Goal: Check status: Check status

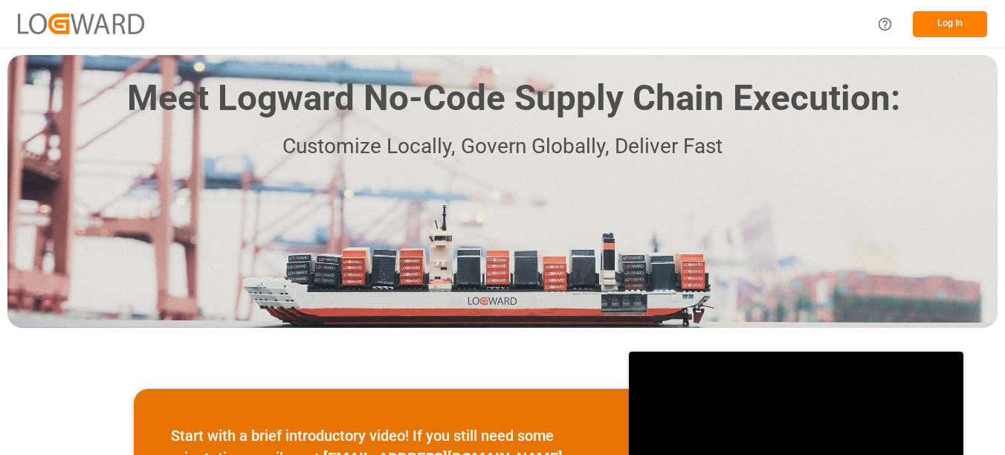
click at [943, 31] on button "Log In" at bounding box center [950, 24] width 74 height 26
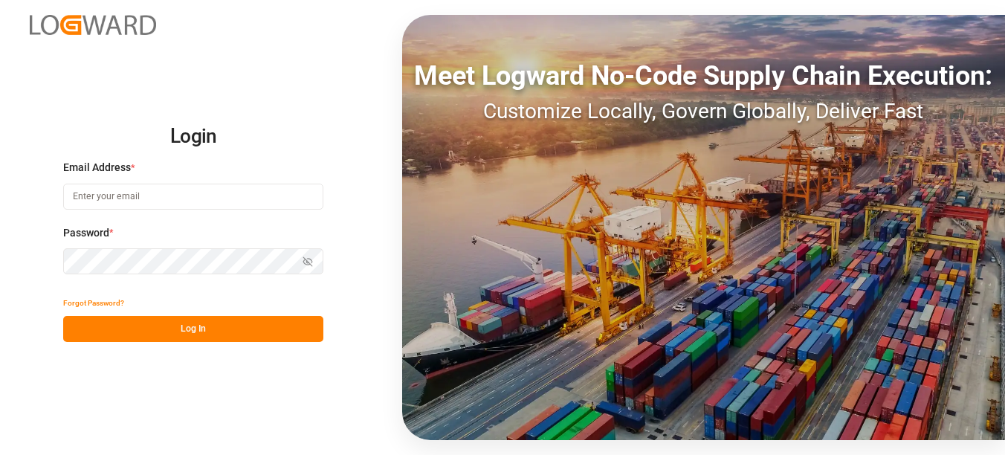
type input "[EMAIL_ADDRESS][PERSON_NAME][DOMAIN_NAME]"
click at [206, 308] on div "Forgot Password?" at bounding box center [193, 303] width 260 height 26
click at [208, 321] on button "Log In" at bounding box center [193, 329] width 260 height 26
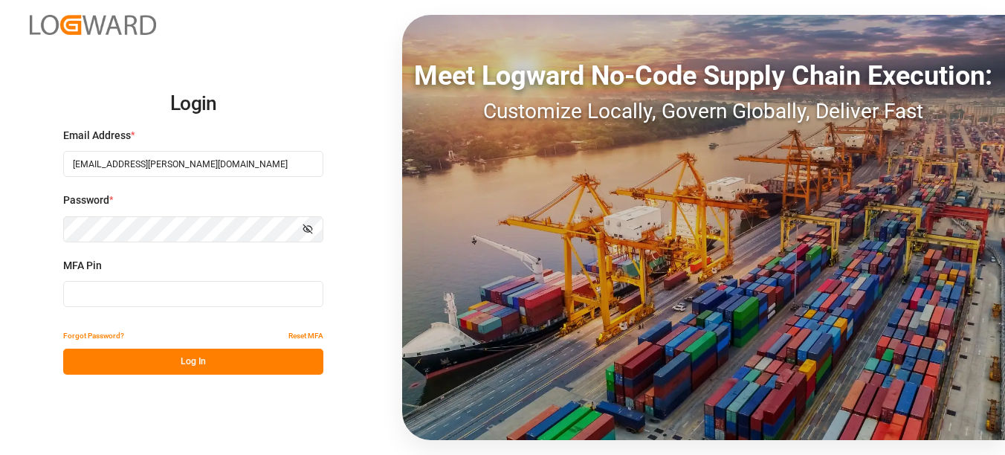
click at [198, 299] on input at bounding box center [193, 294] width 260 height 26
click at [158, 295] on input at bounding box center [193, 294] width 260 height 26
click at [189, 352] on button "Log In" at bounding box center [193, 362] width 260 height 26
click at [213, 362] on button "Log In" at bounding box center [193, 362] width 260 height 26
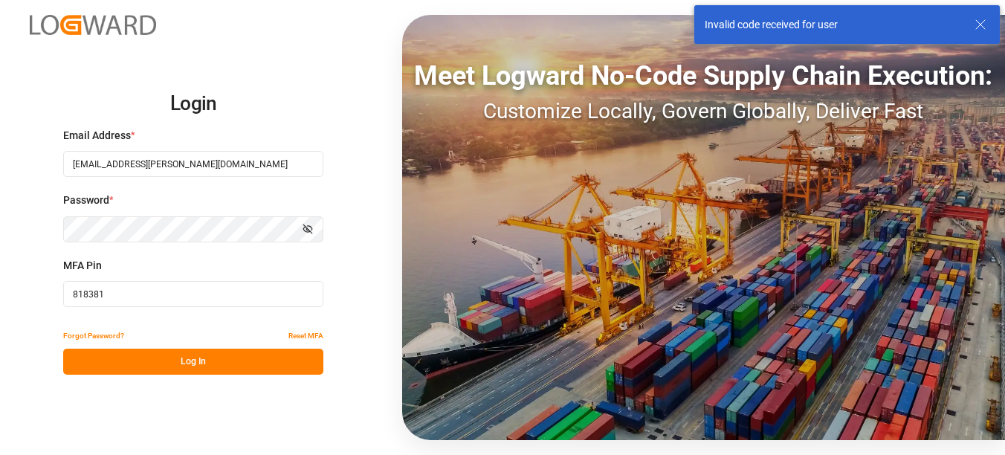
click at [181, 303] on input "818381" at bounding box center [193, 294] width 260 height 26
type input "818381"
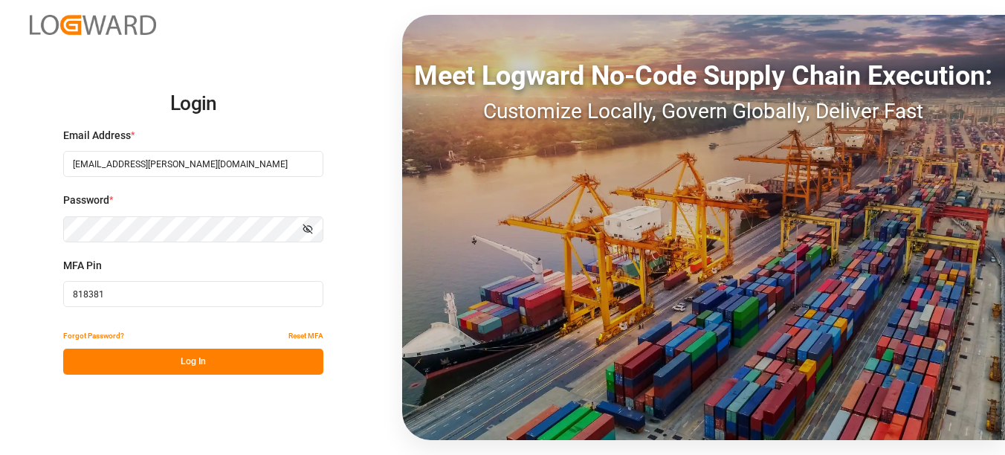
click at [203, 360] on button "Log In" at bounding box center [193, 362] width 260 height 26
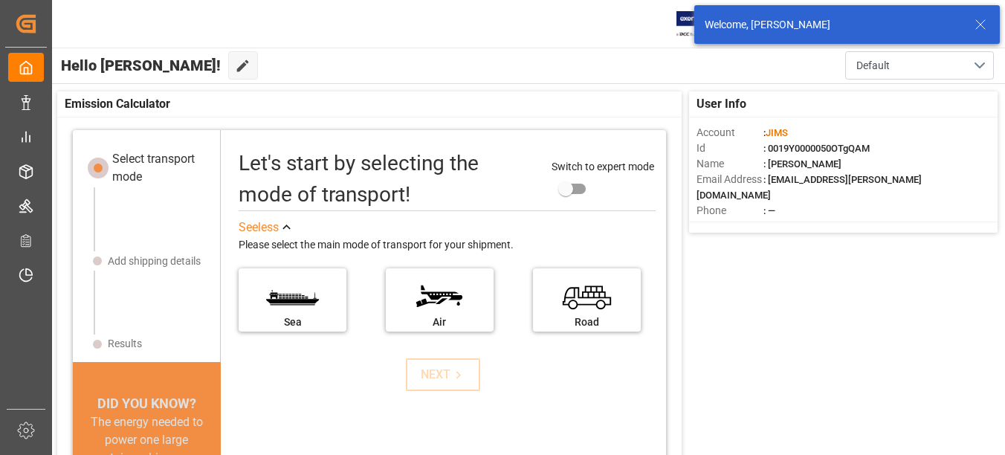
click at [977, 21] on icon at bounding box center [981, 25] width 18 height 18
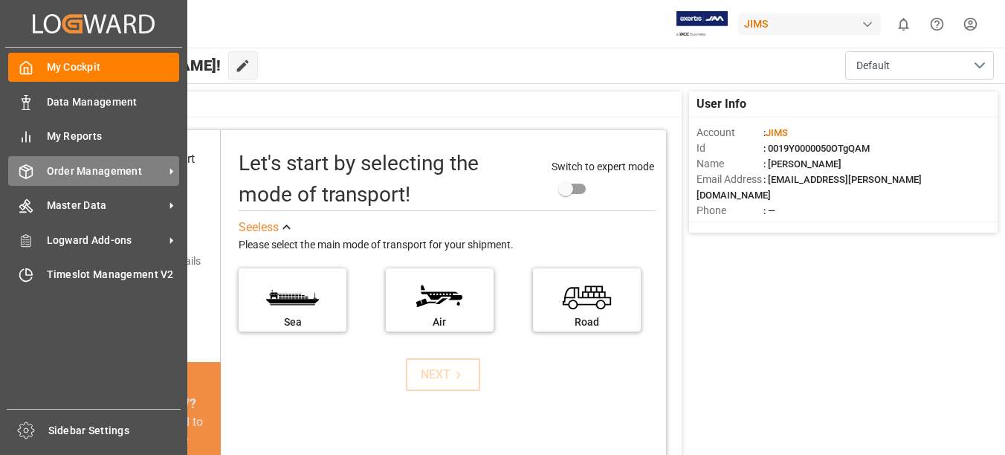
click at [103, 172] on span "Order Management" at bounding box center [106, 172] width 118 height 16
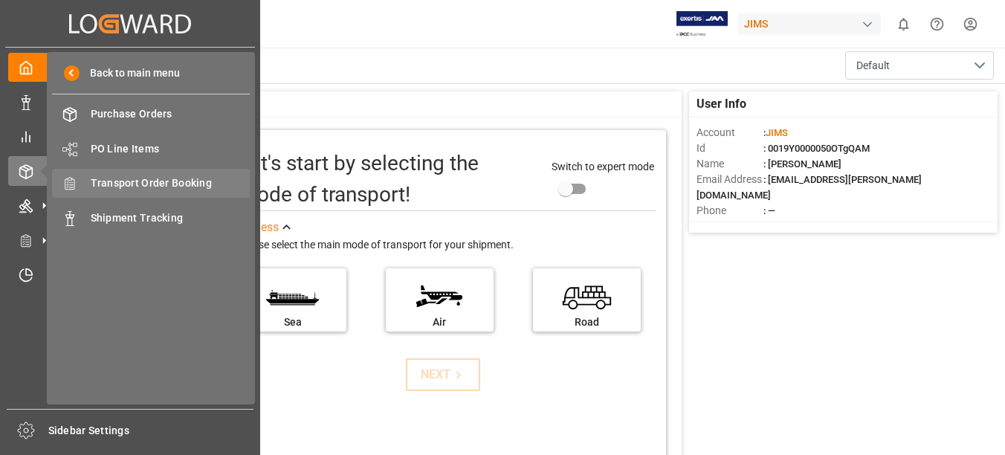
click at [193, 177] on span "Transport Order Booking" at bounding box center [171, 184] width 160 height 16
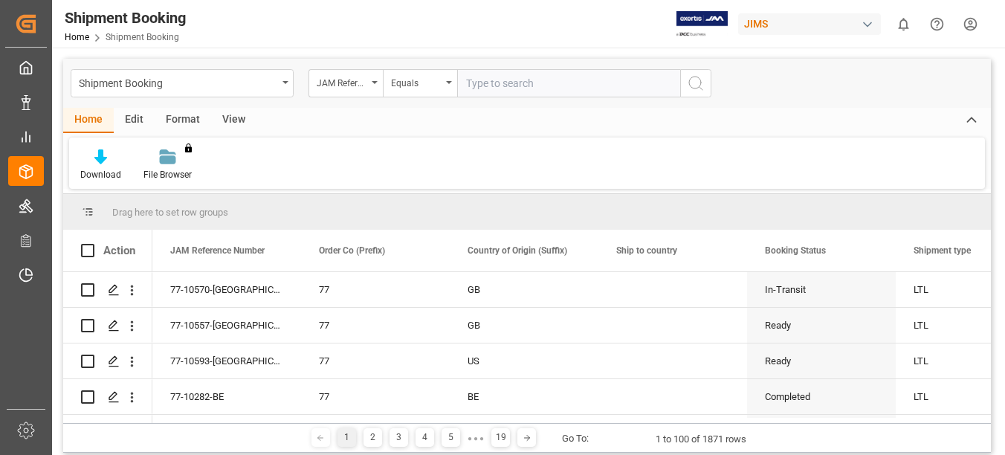
click at [553, 83] on input "text" at bounding box center [568, 83] width 223 height 28
paste input "851691"
type input "851691"
click at [377, 83] on div "JAM Reference Number" at bounding box center [346, 83] width 74 height 28
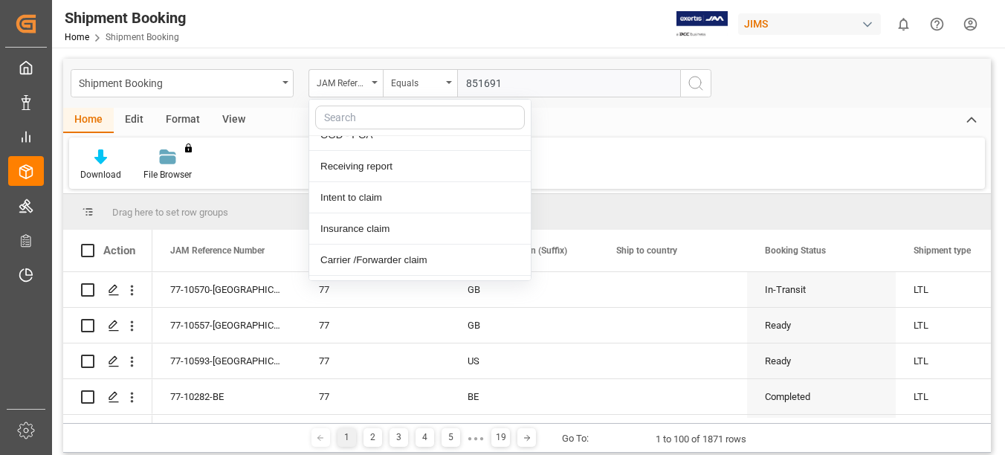
scroll to position [2073, 0]
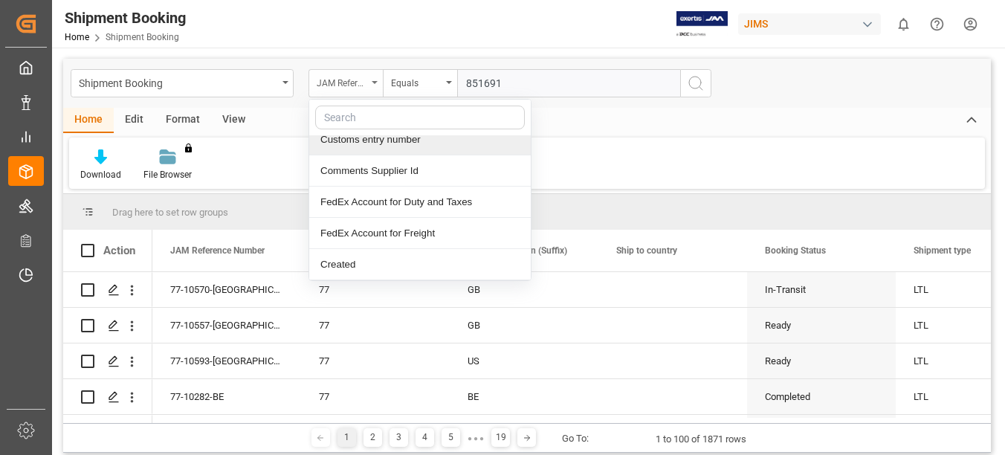
click at [379, 78] on div "JAM Reference Number" at bounding box center [346, 83] width 74 height 28
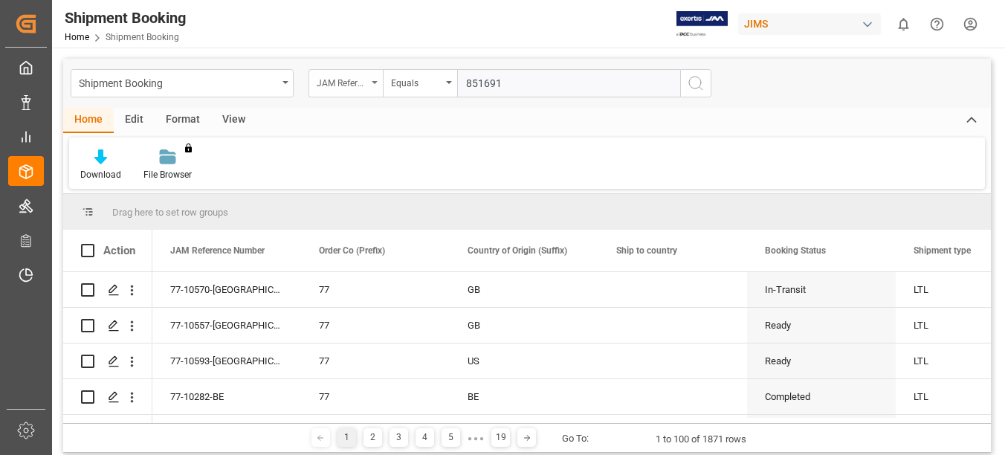
click at [370, 84] on div "JAM Reference Number" at bounding box center [346, 83] width 74 height 28
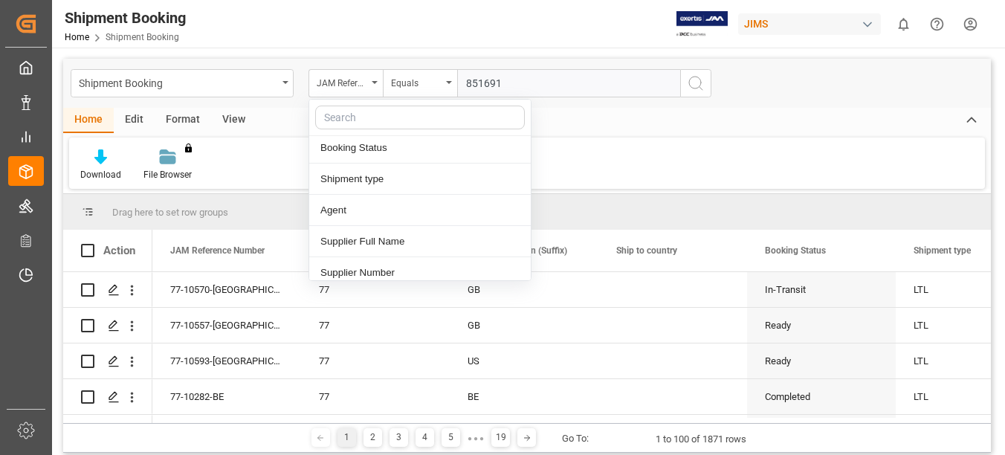
scroll to position [149, 0]
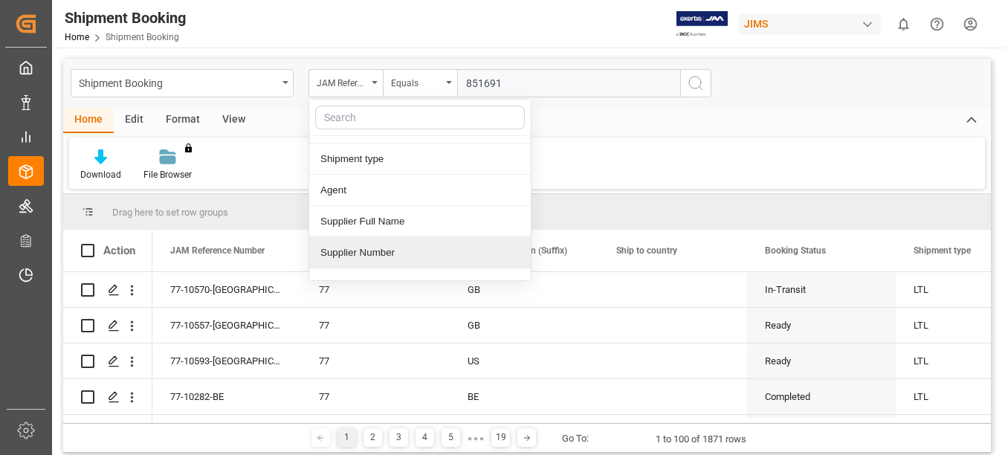
click at [394, 255] on div "Supplier Number" at bounding box center [420, 252] width 222 height 31
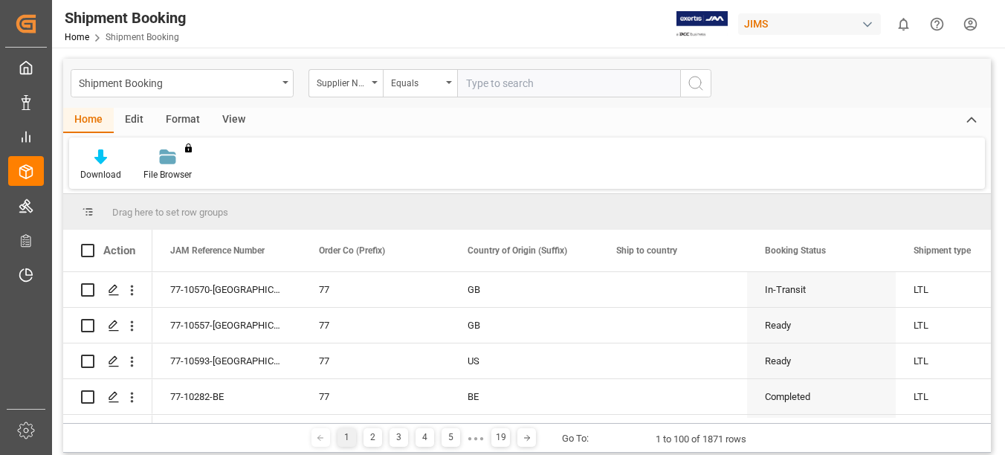
click at [501, 83] on input "text" at bounding box center [568, 83] width 223 height 28
paste input "611138"
type input "611138"
click at [697, 86] on icon "search button" at bounding box center [696, 83] width 18 height 18
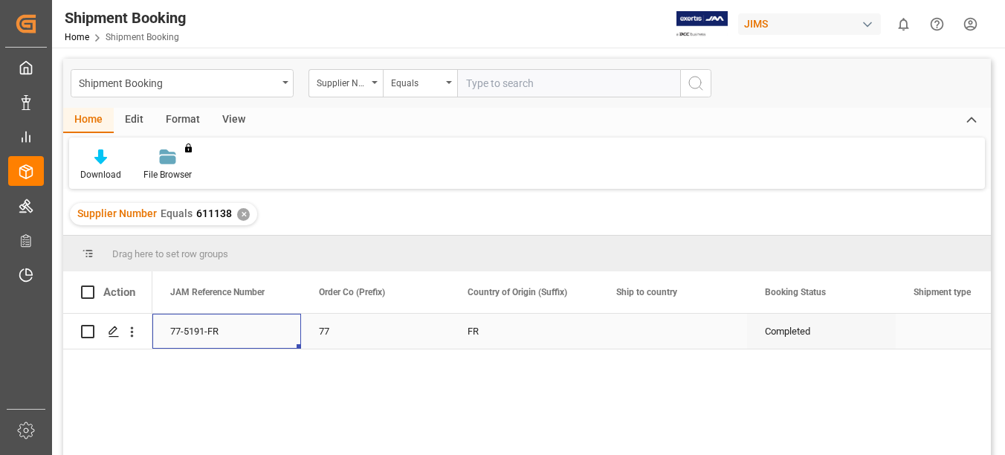
click at [178, 329] on div "77-5191-FR" at bounding box center [226, 331] width 149 height 35
click at [117, 326] on icon "Press SPACE to select this row." at bounding box center [114, 332] width 12 height 12
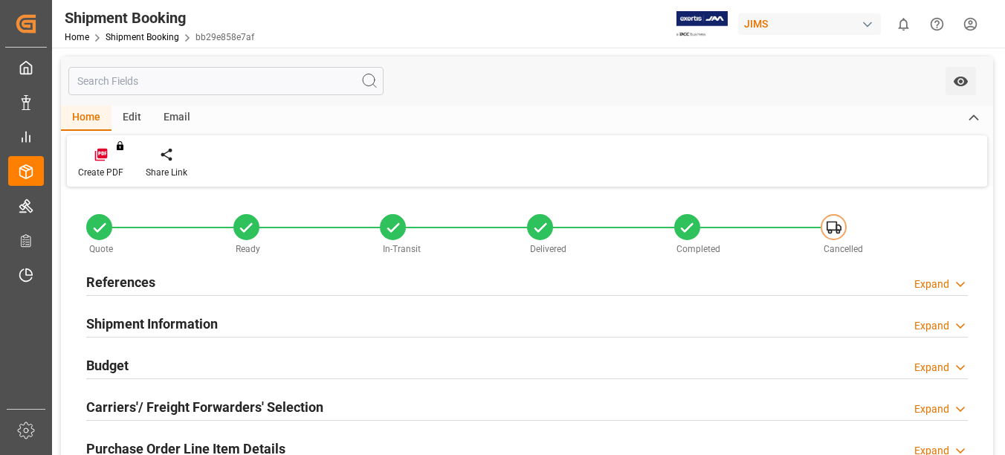
click at [124, 357] on h2 "Budget" at bounding box center [107, 365] width 42 height 20
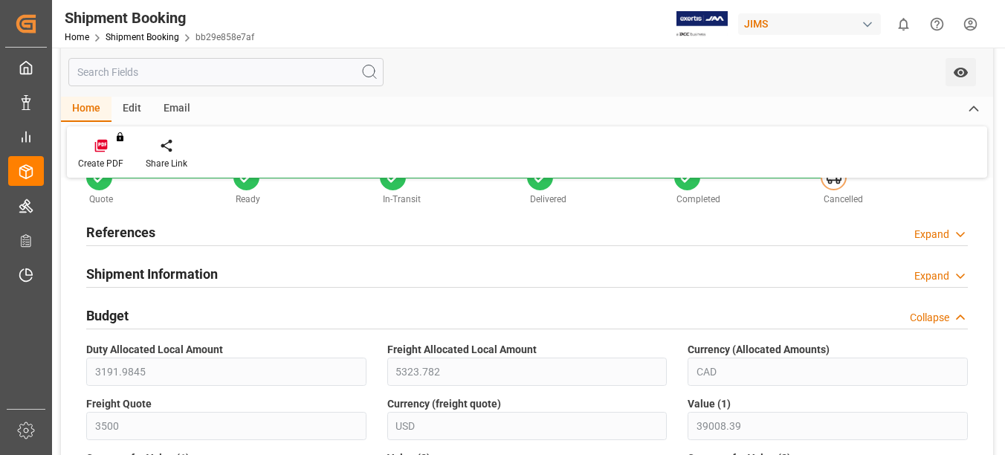
scroll to position [149, 0]
